Goal: Information Seeking & Learning: Learn about a topic

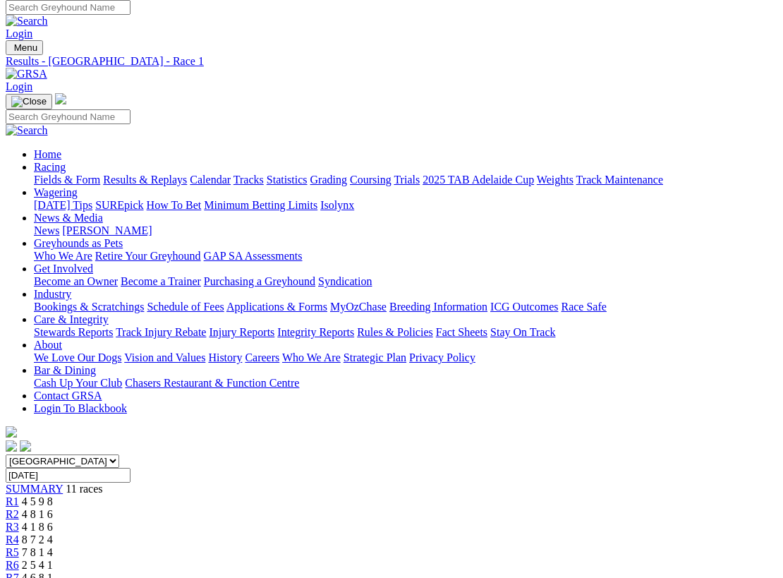
scroll to position [8, 0]
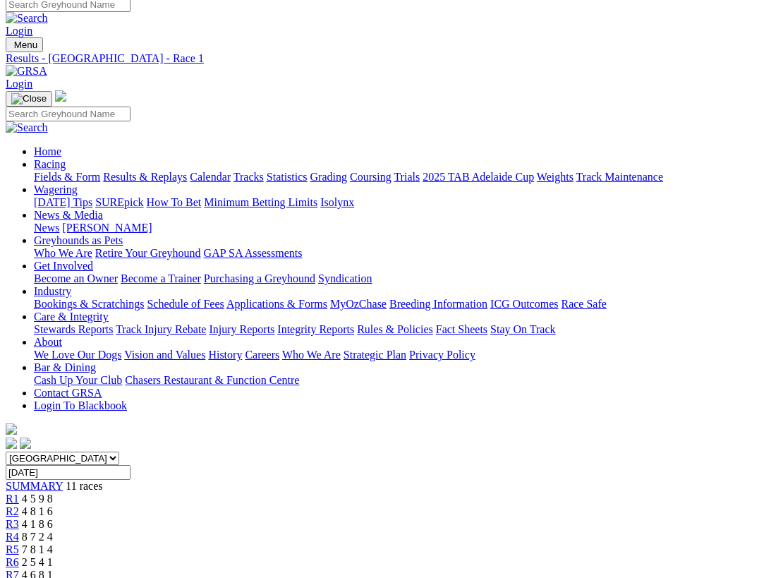
click at [119, 452] on select "South Australia New South Wales Northern Territory Queensland Tasmania Victoria…" at bounding box center [63, 458] width 114 height 13
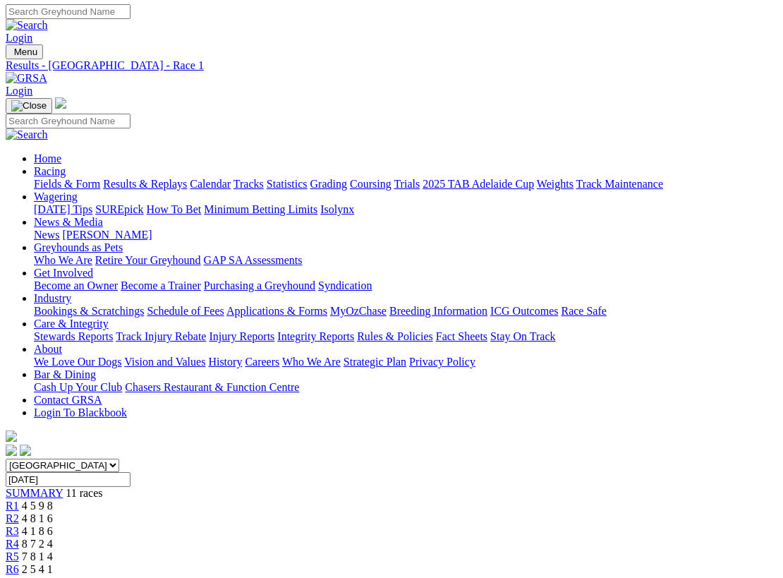
scroll to position [1, 0]
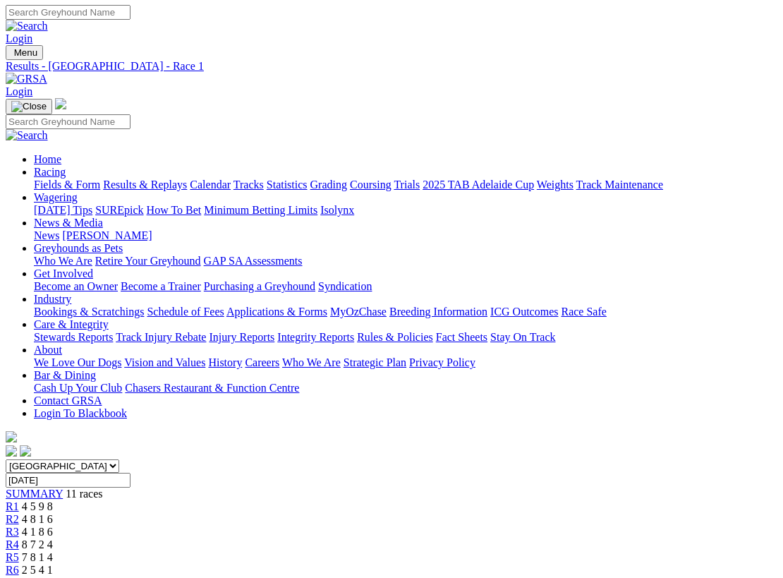
click at [131, 473] on input "Sunday, 17 Aug 2025" at bounding box center [68, 480] width 125 height 15
type input "[DATE]"
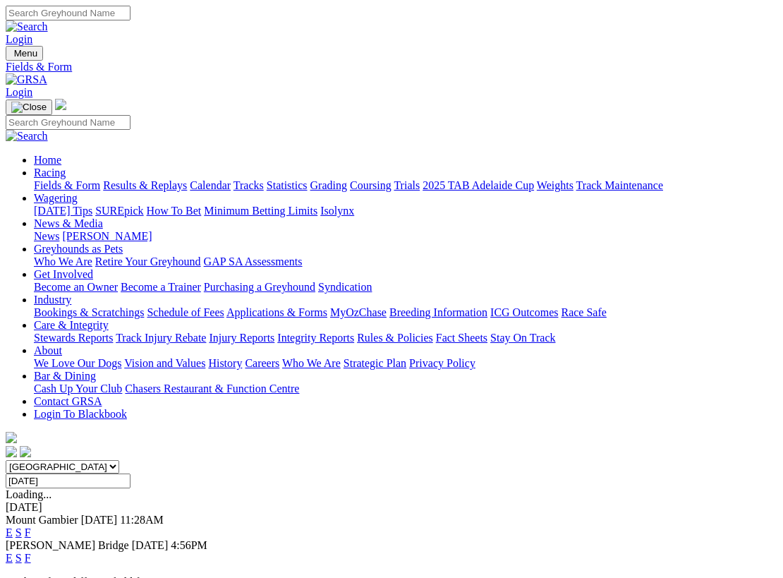
click at [31, 526] on link "F" at bounding box center [28, 532] width 6 height 12
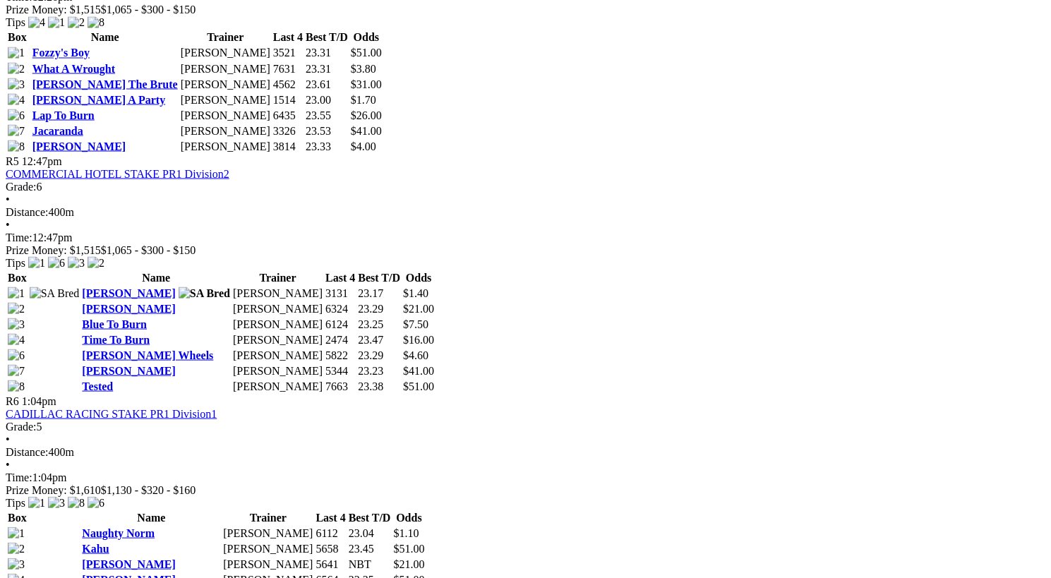
scroll to position [1511, 0]
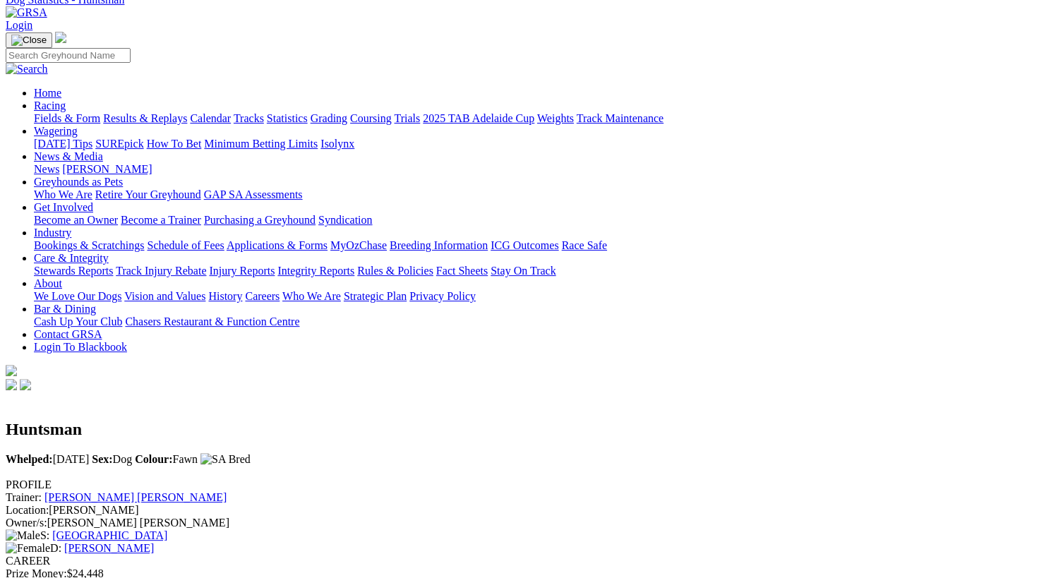
scroll to position [66, 0]
